Goal: Transaction & Acquisition: Book appointment/travel/reservation

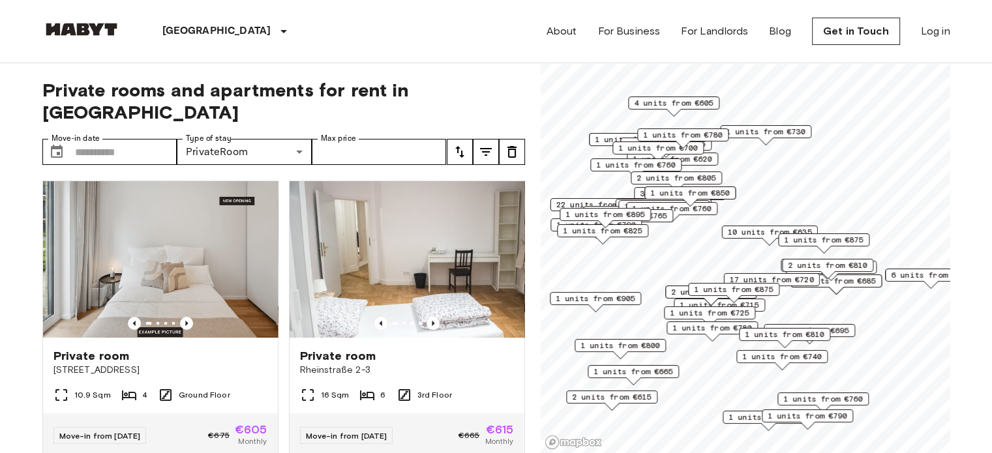
click at [463, 144] on icon "tune" at bounding box center [460, 152] width 16 height 16
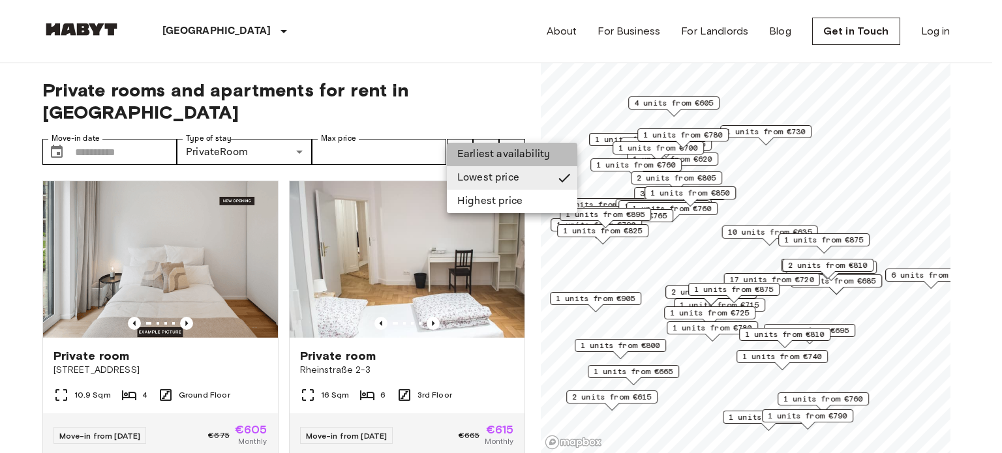
click at [479, 156] on li "Earliest availability" at bounding box center [512, 154] width 130 height 23
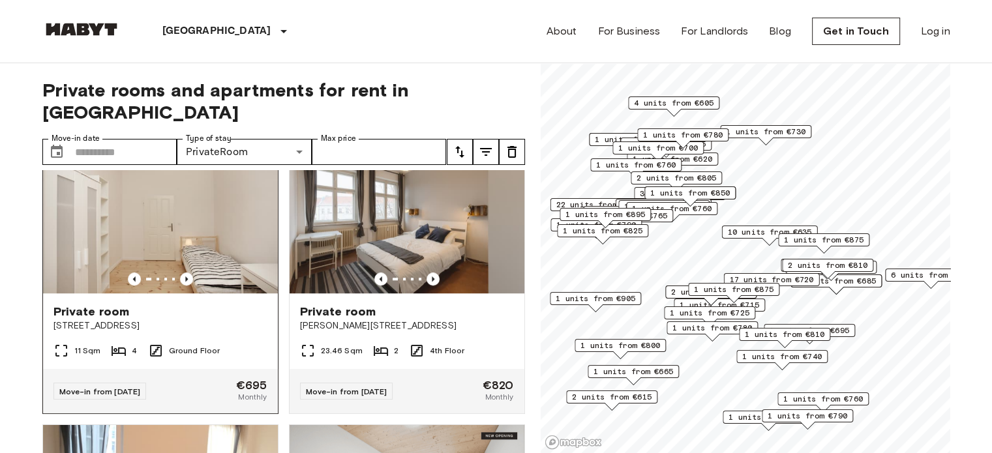
scroll to position [913, 0]
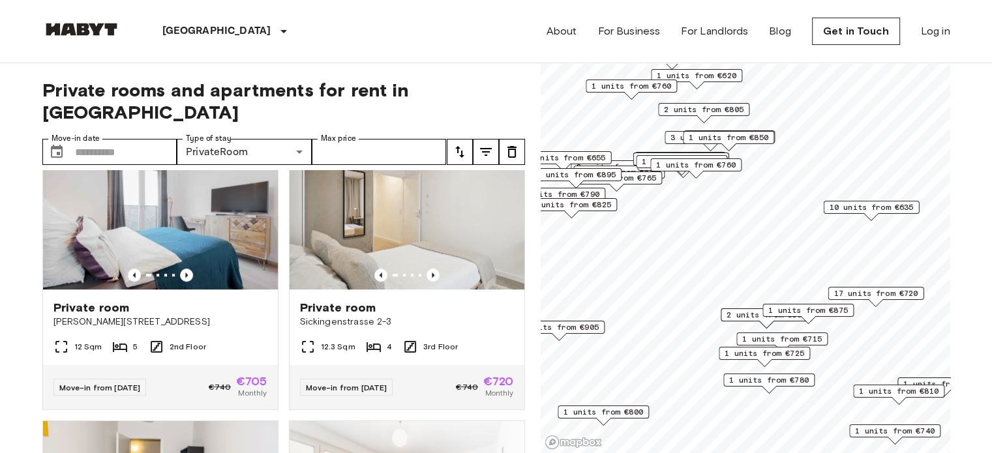
scroll to position [324, 0]
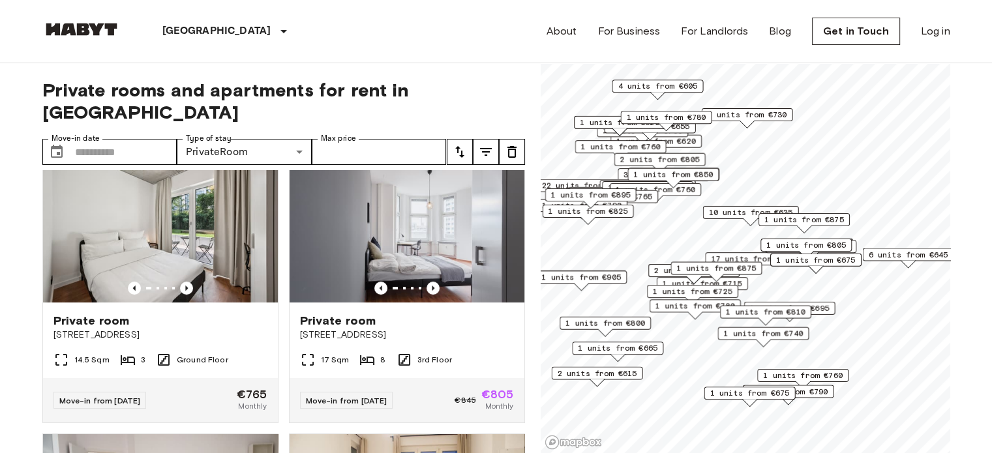
scroll to position [913, 0]
